Goal: Task Accomplishment & Management: Complete application form

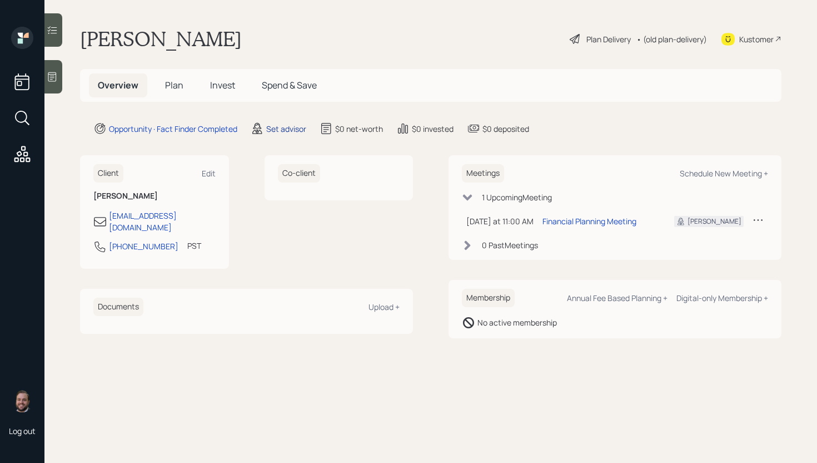
click at [289, 128] on div "Set advisor" at bounding box center [286, 129] width 40 height 12
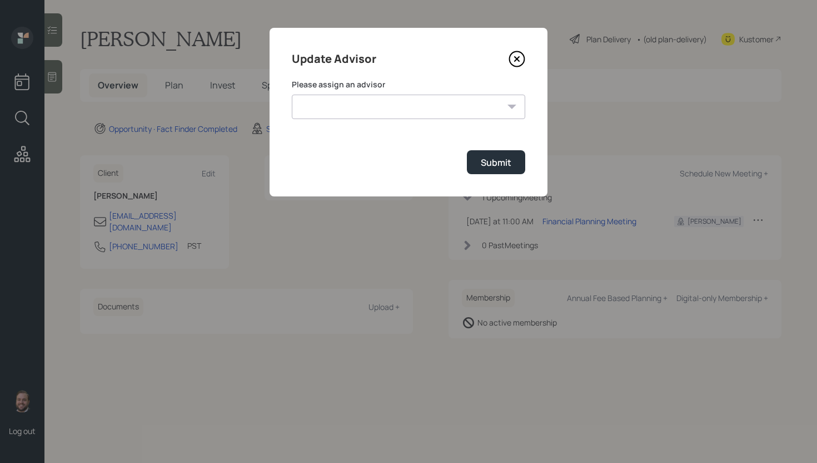
click at [364, 102] on select "[PERSON_NAME] [PERSON_NAME] [PERSON_NAME] [PERSON_NAME] End [PERSON_NAME] [PERS…" at bounding box center [409, 107] width 234 height 24
select select "d946c976-65aa-4529-ac9d-02c4f1114fc0"
click at [292, 95] on select "[PERSON_NAME] [PERSON_NAME] [PERSON_NAME] [PERSON_NAME] End [PERSON_NAME] [PERS…" at bounding box center [409, 107] width 234 height 24
click at [490, 163] on div "Submit" at bounding box center [496, 162] width 31 height 12
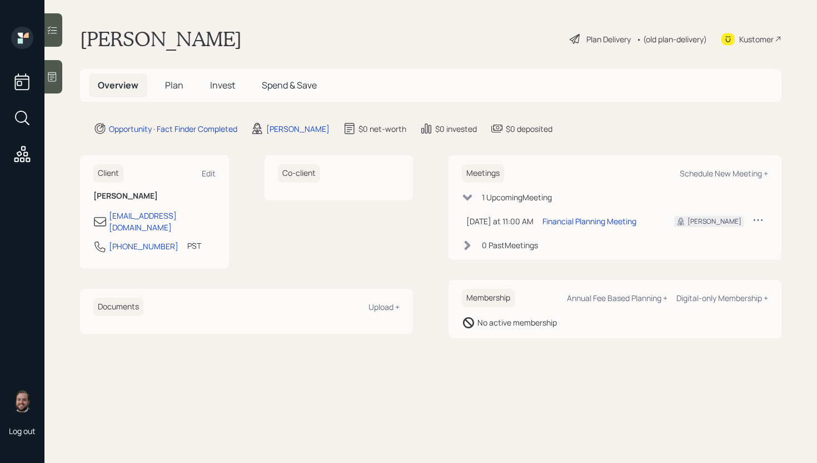
click at [57, 78] on icon at bounding box center [52, 76] width 11 height 11
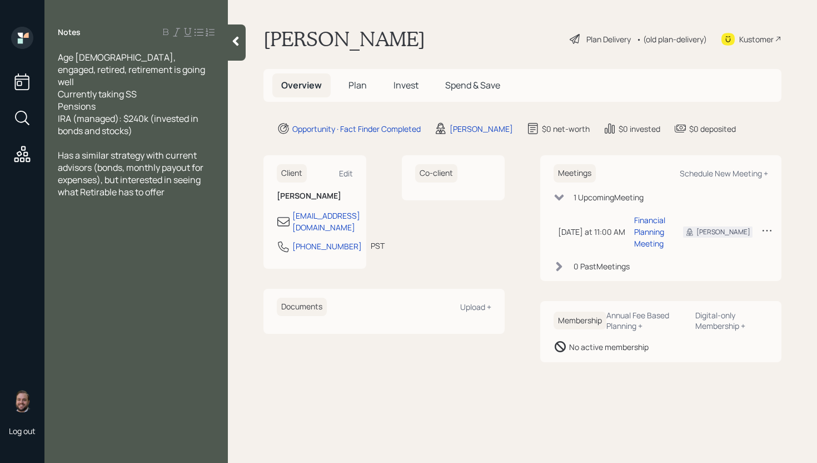
click at [360, 88] on span "Plan" at bounding box center [358, 85] width 18 height 12
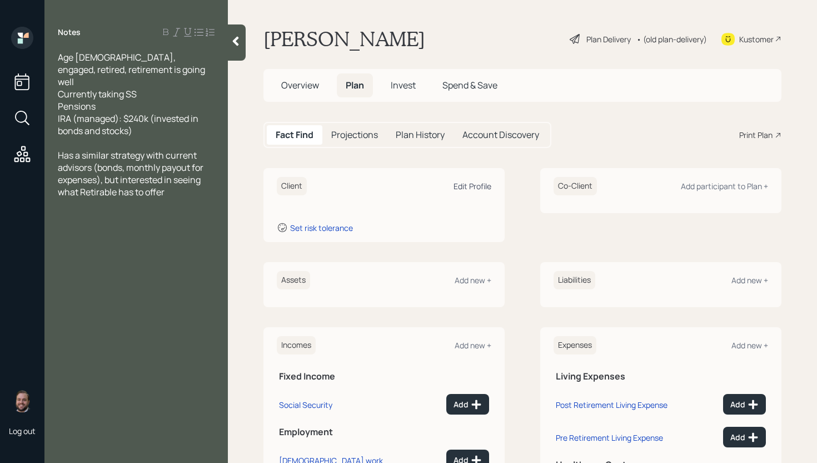
click at [477, 183] on div "Edit Profile" at bounding box center [473, 186] width 38 height 11
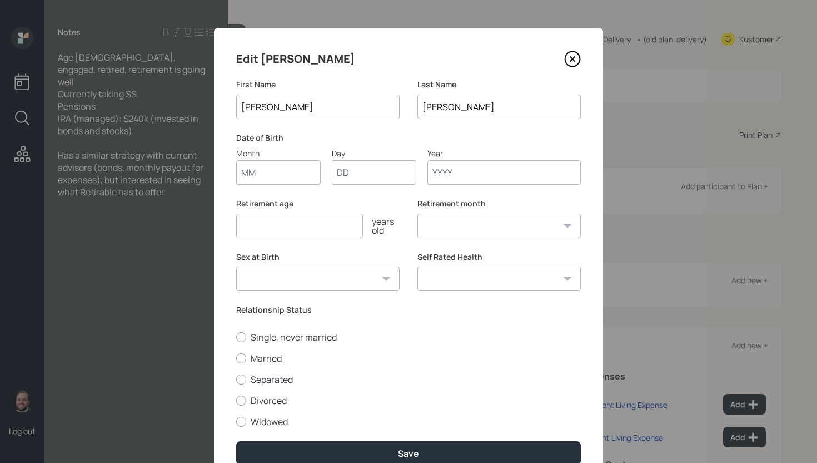
click at [264, 177] on input "Month" at bounding box center [278, 172] width 85 height 24
type input "01"
type input "1954"
select select "1"
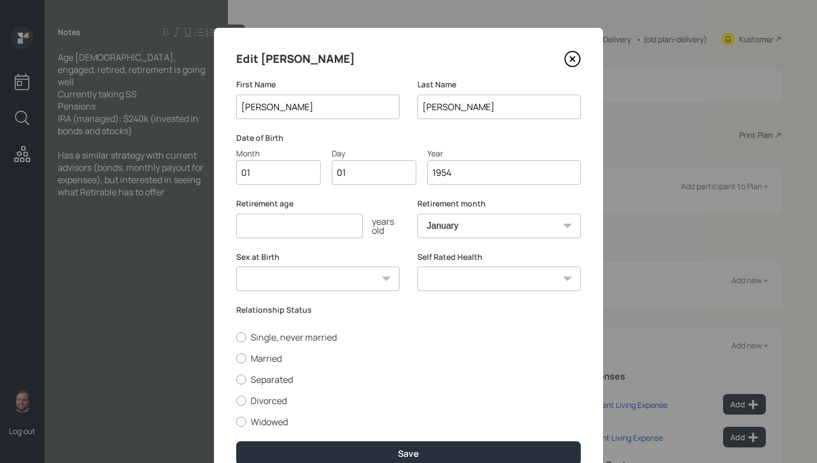
type input "1954"
click at [267, 221] on input "number" at bounding box center [299, 226] width 127 height 24
type input "67"
click at [255, 356] on label "Married" at bounding box center [408, 358] width 345 height 12
click at [236, 358] on input "Married" at bounding box center [236, 358] width 1 height 1
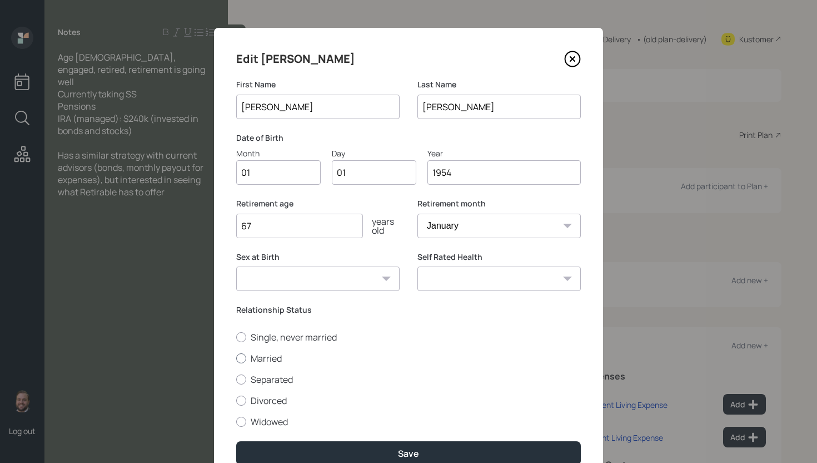
radio input "true"
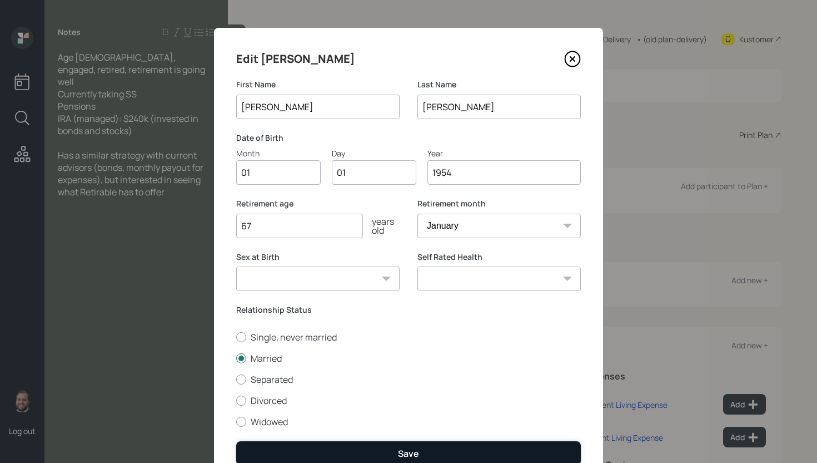
click at [393, 454] on button "Save" at bounding box center [408, 453] width 345 height 24
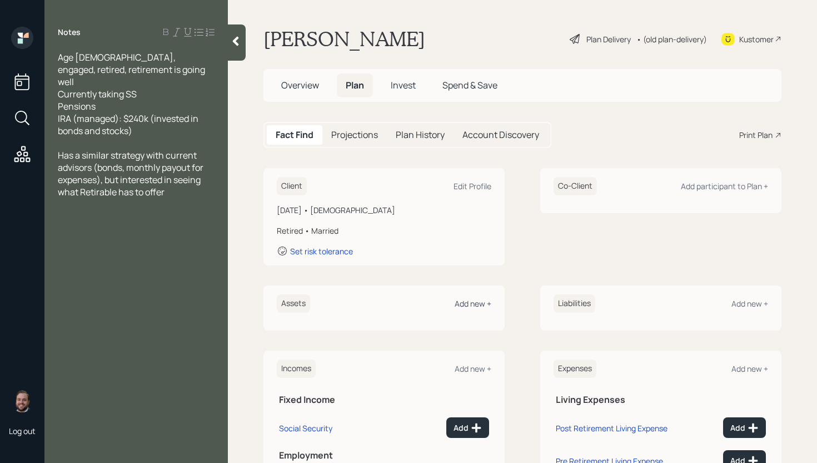
click at [468, 300] on div "Add new +" at bounding box center [473, 303] width 37 height 11
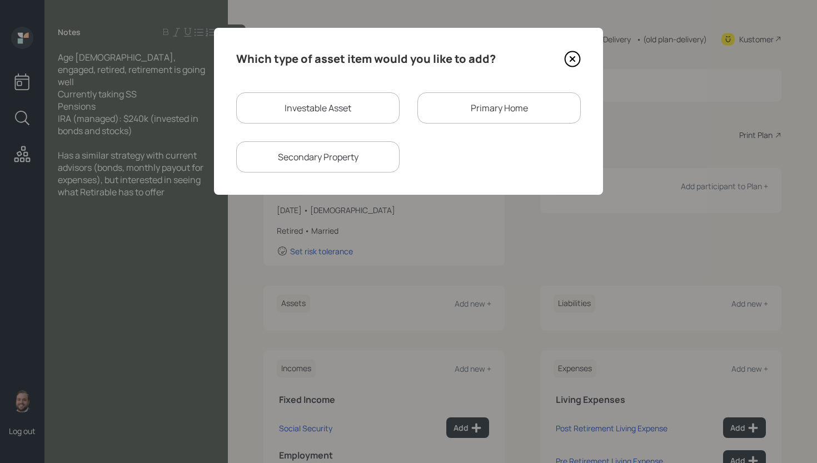
click at [346, 111] on div "Investable Asset" at bounding box center [317, 107] width 163 height 31
select select "taxable"
select select "balanced"
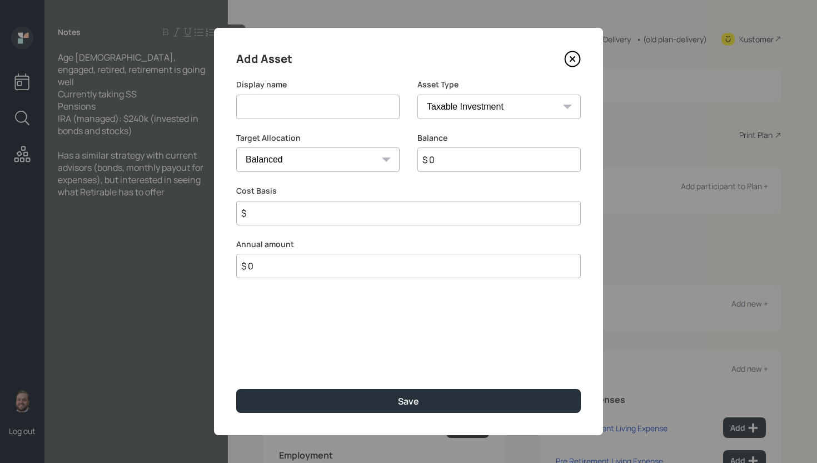
click at [345, 111] on input at bounding box center [317, 107] width 163 height 24
type input "IRA"
select select "ira"
click at [418, 95] on select "SEP [PERSON_NAME] IRA 401(k) [PERSON_NAME] 401(k) 403(b) [PERSON_NAME] 403(b) 4…" at bounding box center [499, 107] width 163 height 24
type input "$"
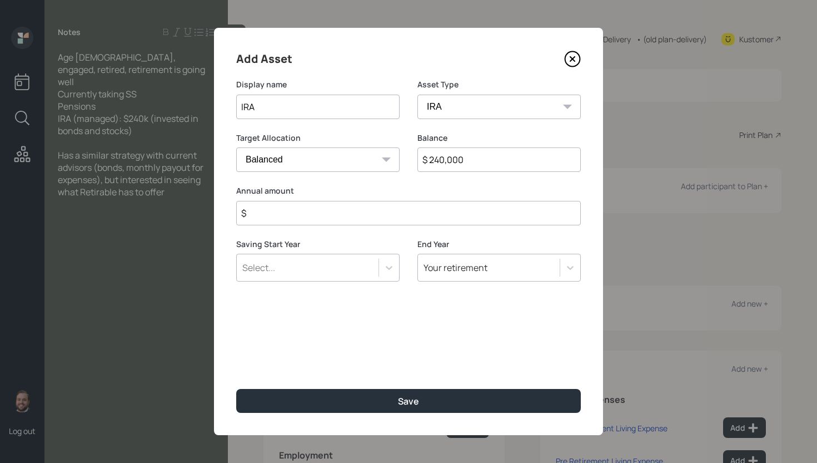
type input "$ 240,000"
type input "$ 0"
click at [236, 389] on button "Save" at bounding box center [408, 401] width 345 height 24
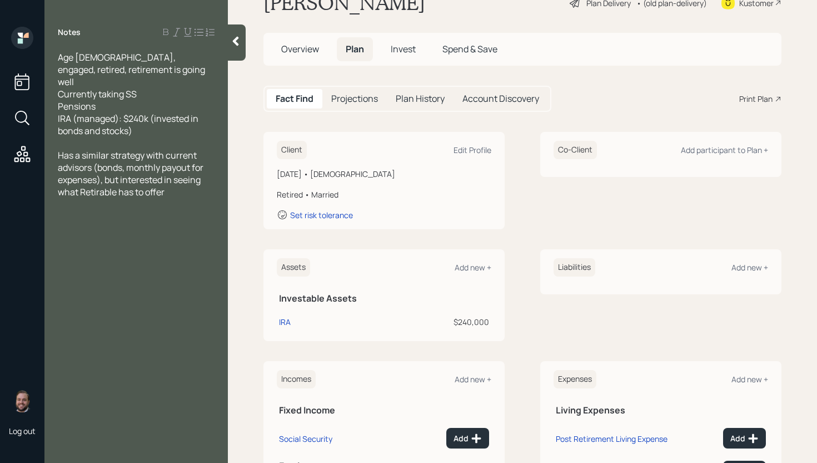
scroll to position [101, 0]
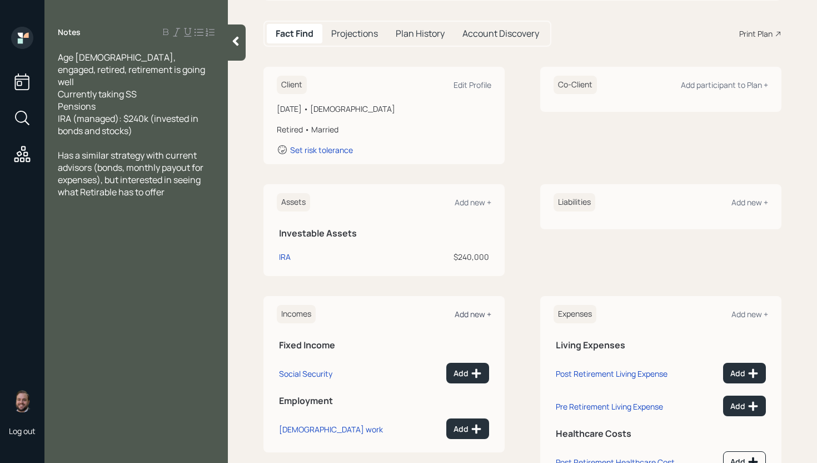
click at [478, 311] on div "Add new +" at bounding box center [473, 314] width 37 height 11
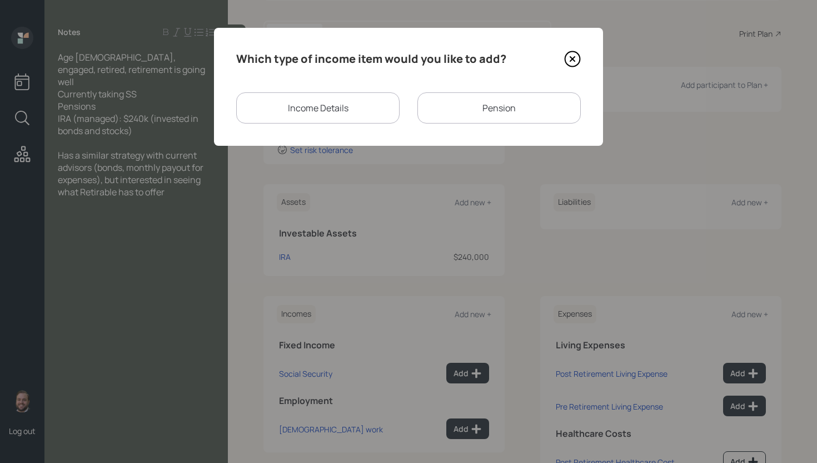
click at [492, 101] on div "Pension" at bounding box center [499, 107] width 163 height 31
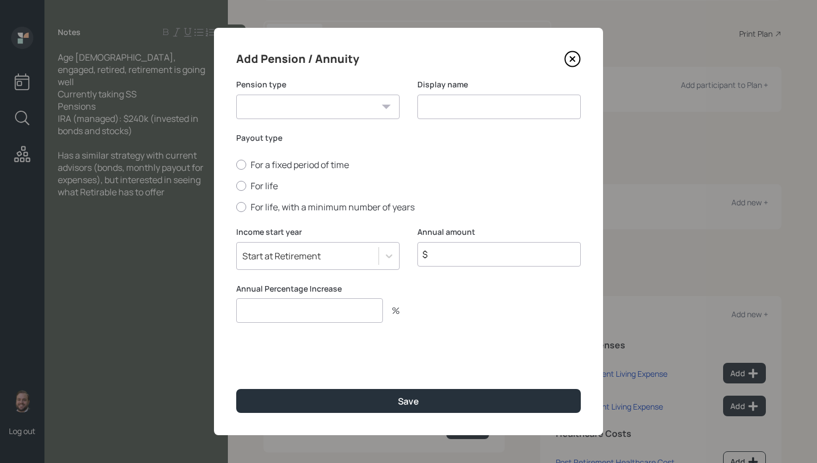
click at [303, 100] on select "Pension Annuity" at bounding box center [317, 107] width 163 height 24
click at [236, 95] on select "Pension Annuity" at bounding box center [317, 107] width 163 height 24
click at [299, 113] on select "Pension Annuity" at bounding box center [317, 107] width 163 height 24
select select "pension"
click at [236, 95] on select "Pension Annuity" at bounding box center [317, 107] width 163 height 24
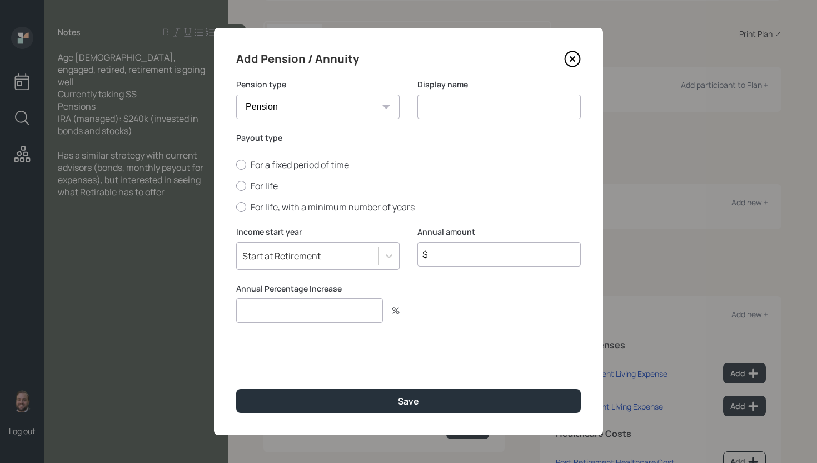
click at [443, 105] on input at bounding box center [499, 107] width 163 height 24
type input "Pension"
click at [571, 66] on icon at bounding box center [573, 59] width 15 height 15
